Goal: Information Seeking & Learning: Check status

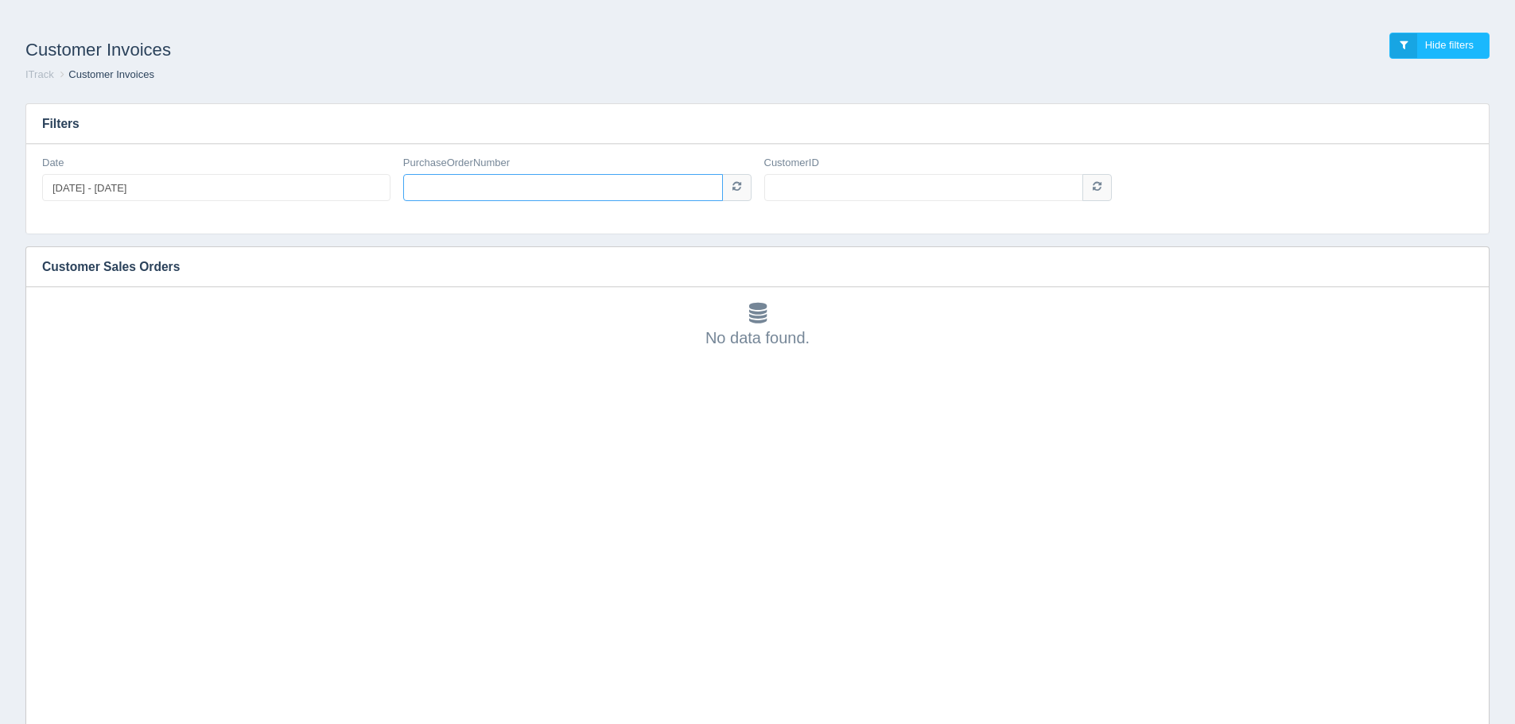
click at [495, 185] on input "PurchaseOrderNumber" at bounding box center [563, 187] width 320 height 27
type input "P202102111"
click at [843, 183] on input "CustomerID" at bounding box center [924, 187] width 320 height 27
type input "1006671"
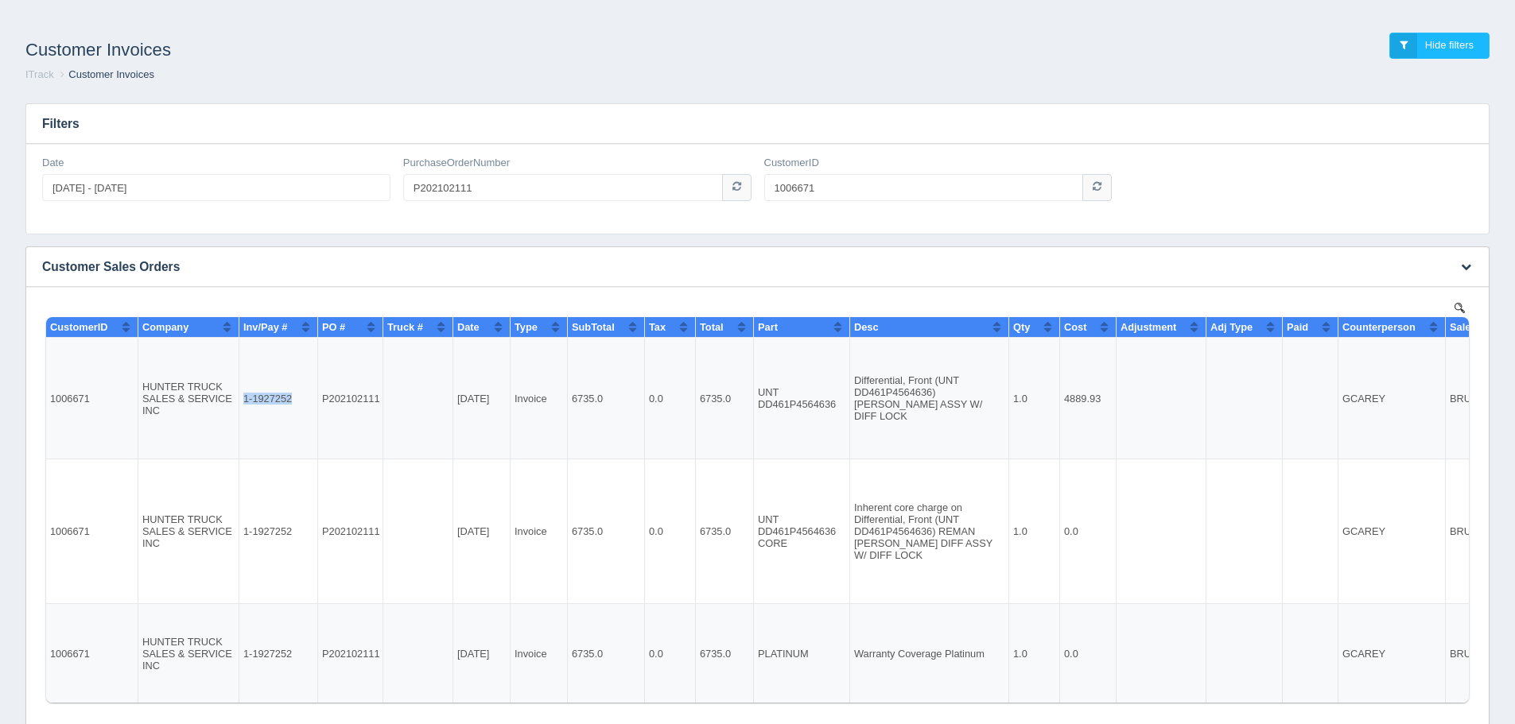
drag, startPoint x: 290, startPoint y: 398, endPoint x: 245, endPoint y: 398, distance: 45.3
click at [245, 398] on td "1-1927252" at bounding box center [278, 399] width 79 height 122
copy td "1-1927252"
drag, startPoint x: 490, startPoint y: 191, endPoint x: 260, endPoint y: 207, distance: 230.3
click at [260, 207] on div "Date [DATE] - [DATE] PurchaseOrderNumber P202102111 CustomerID 1006671" at bounding box center [757, 185] width 1443 height 58
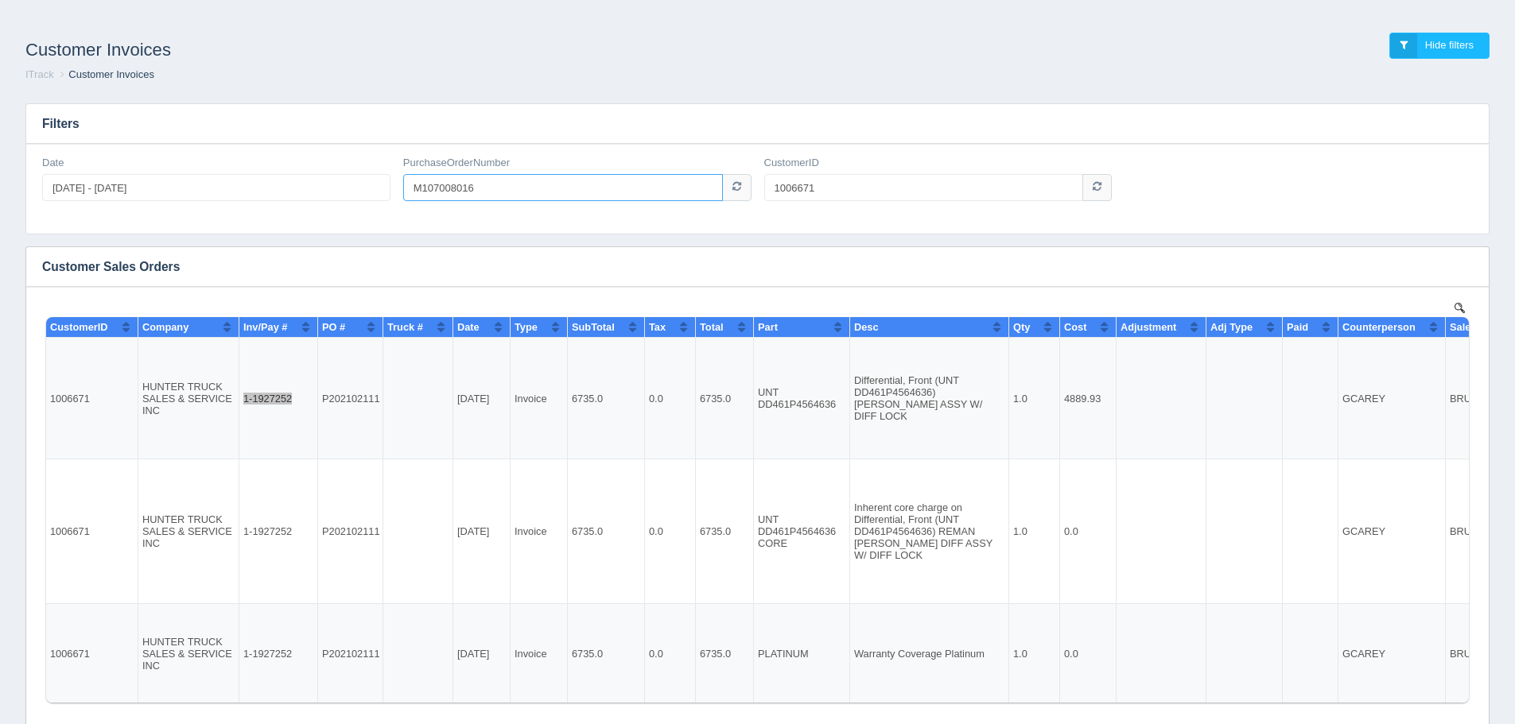
type input "M107008016"
drag, startPoint x: 825, startPoint y: 188, endPoint x: 766, endPoint y: 188, distance: 58.8
click at [766, 188] on input "1006671" at bounding box center [924, 187] width 320 height 27
click at [819, 192] on input "100" at bounding box center [924, 187] width 320 height 27
type input "1006633"
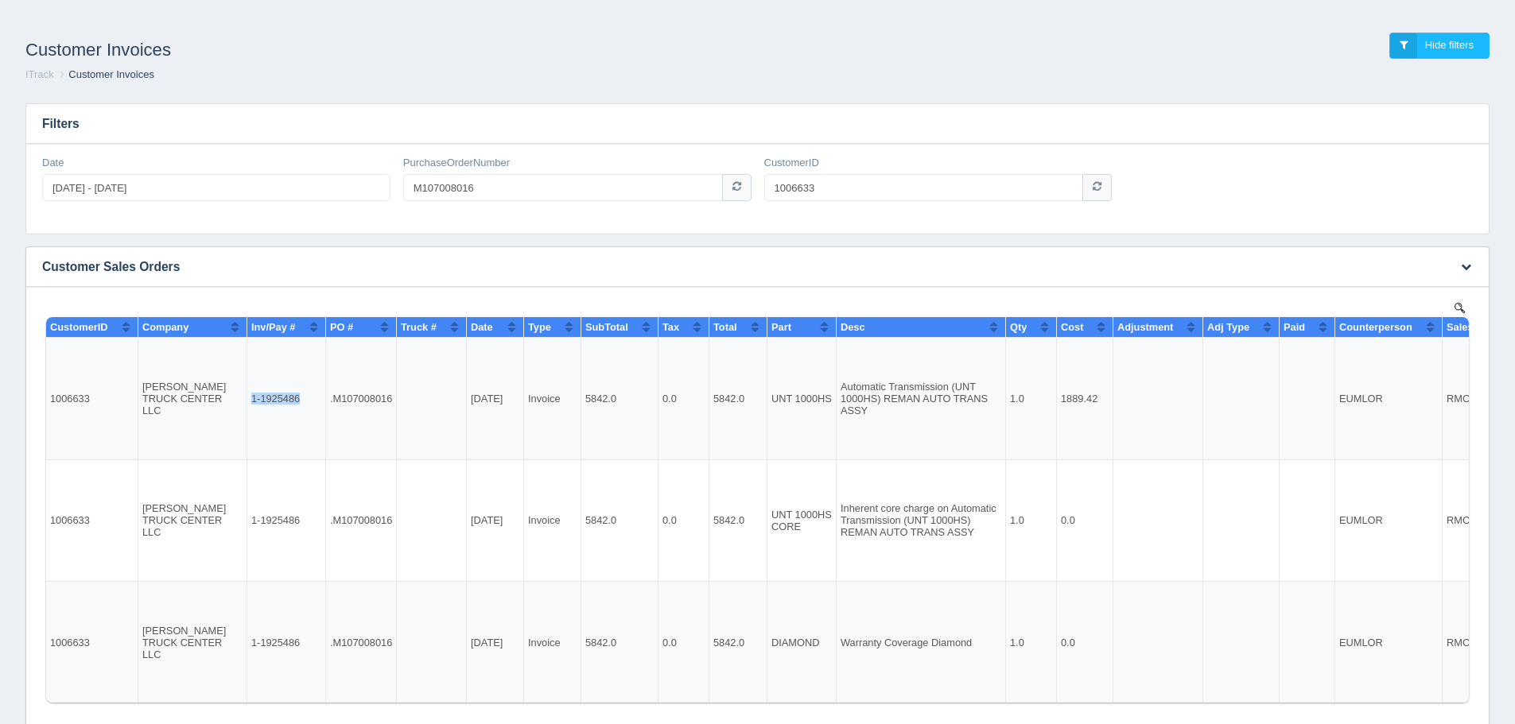
drag, startPoint x: 301, startPoint y: 399, endPoint x: 252, endPoint y: 398, distance: 48.5
click at [252, 398] on td "1-1925486" at bounding box center [286, 399] width 79 height 122
copy td "1-1925486"
